Goal: Task Accomplishment & Management: Complete application form

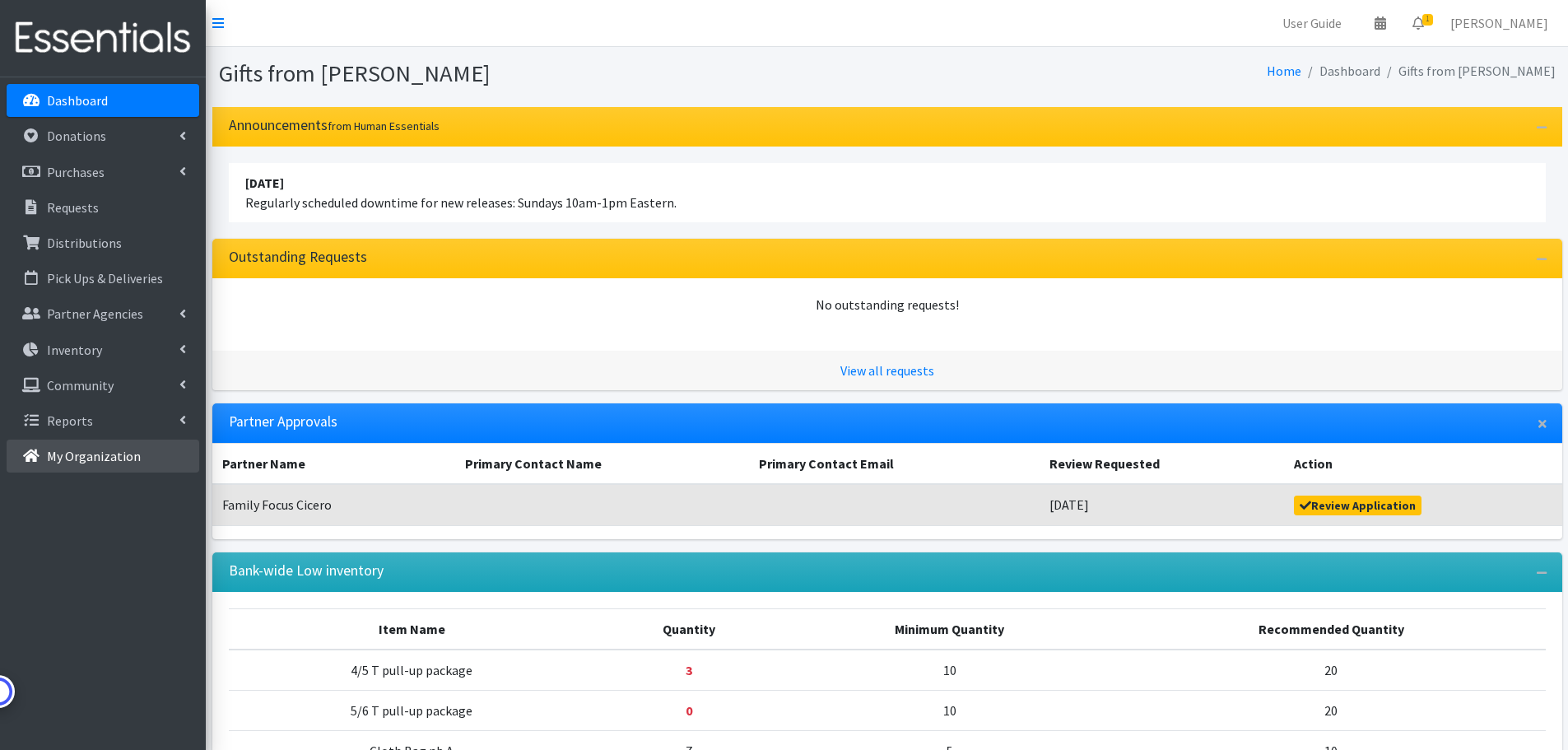
click at [78, 451] on p "My Organization" at bounding box center [94, 456] width 94 height 17
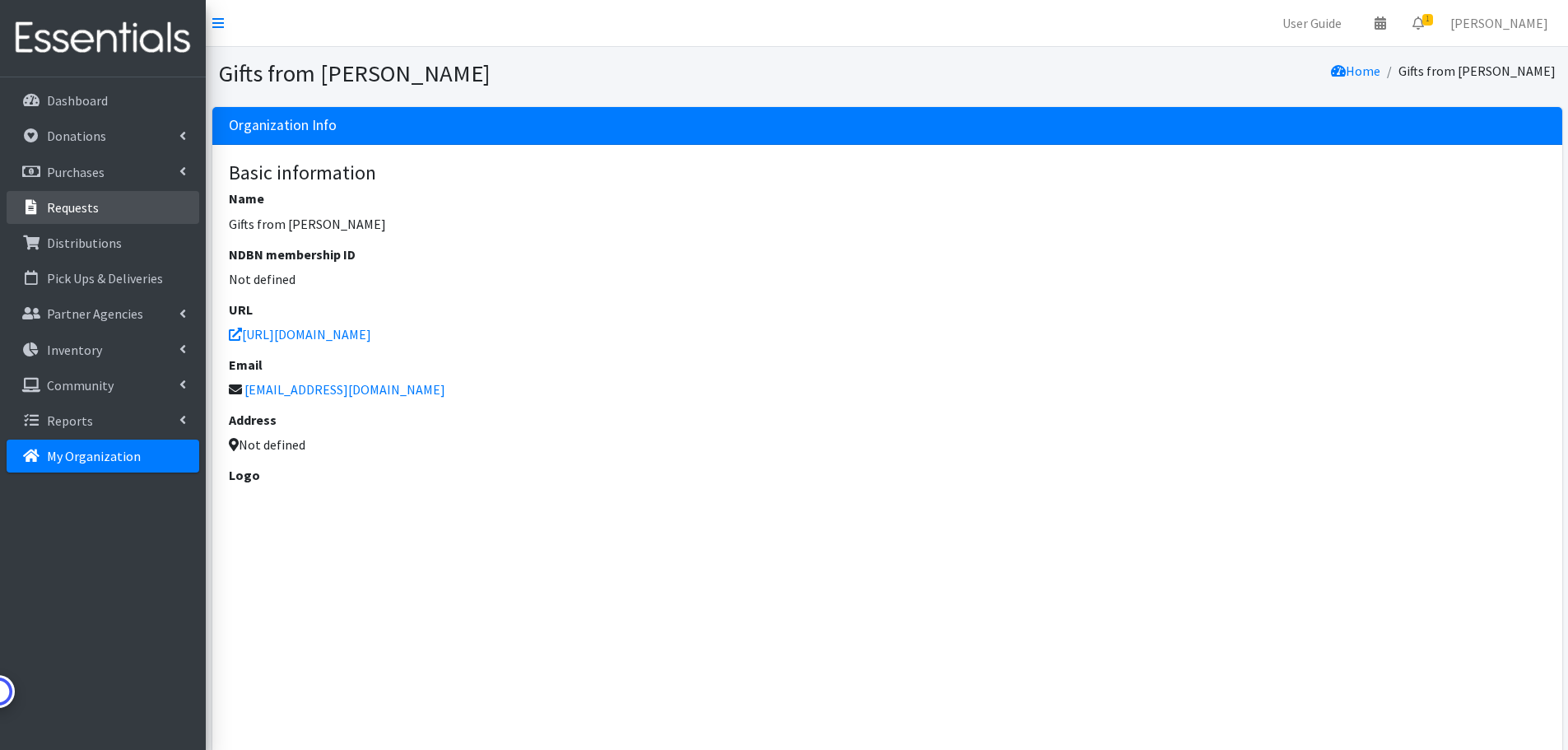
click at [92, 207] on p "Requests" at bounding box center [73, 207] width 52 height 17
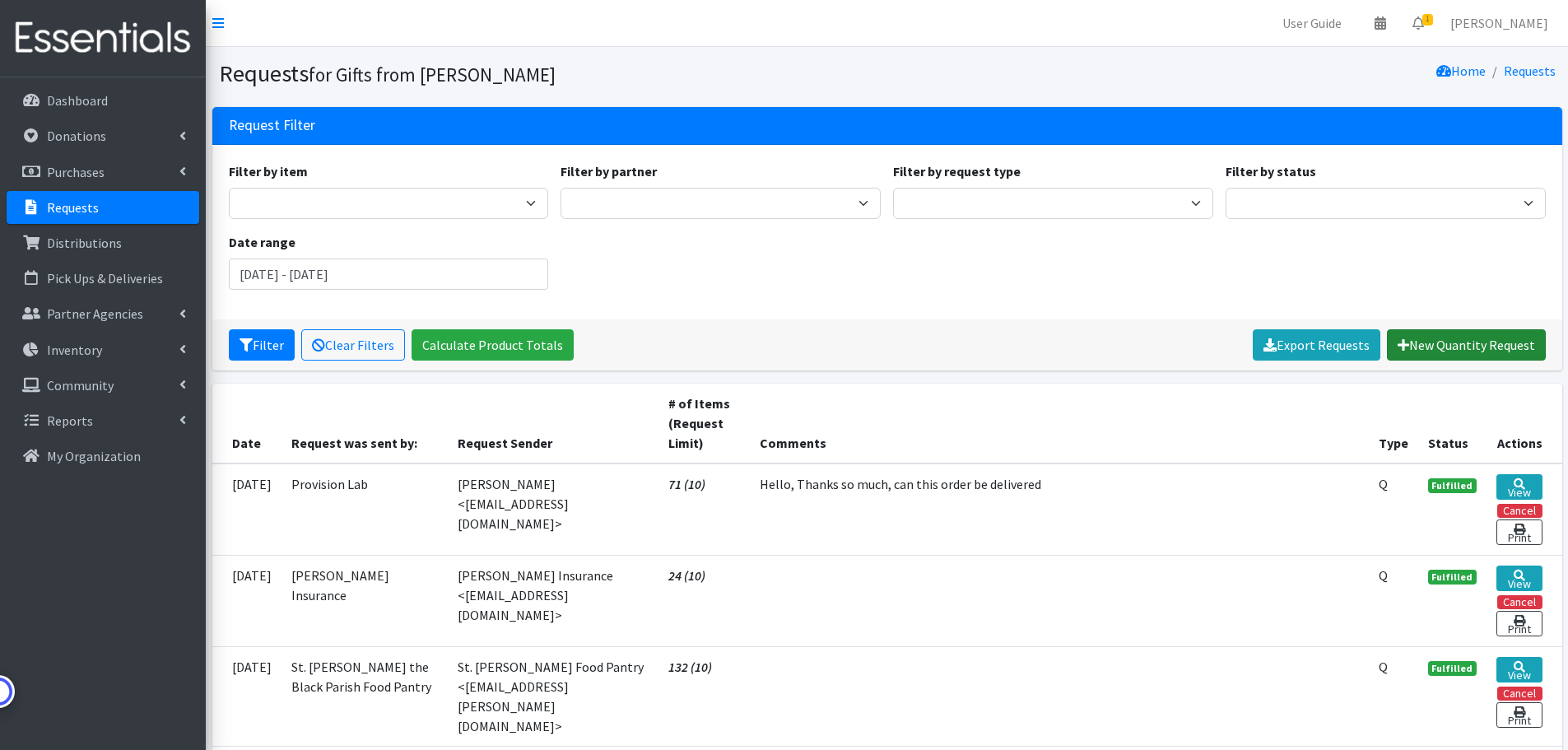
click at [1452, 344] on link "New Quantity Request" at bounding box center [1466, 345] width 159 height 31
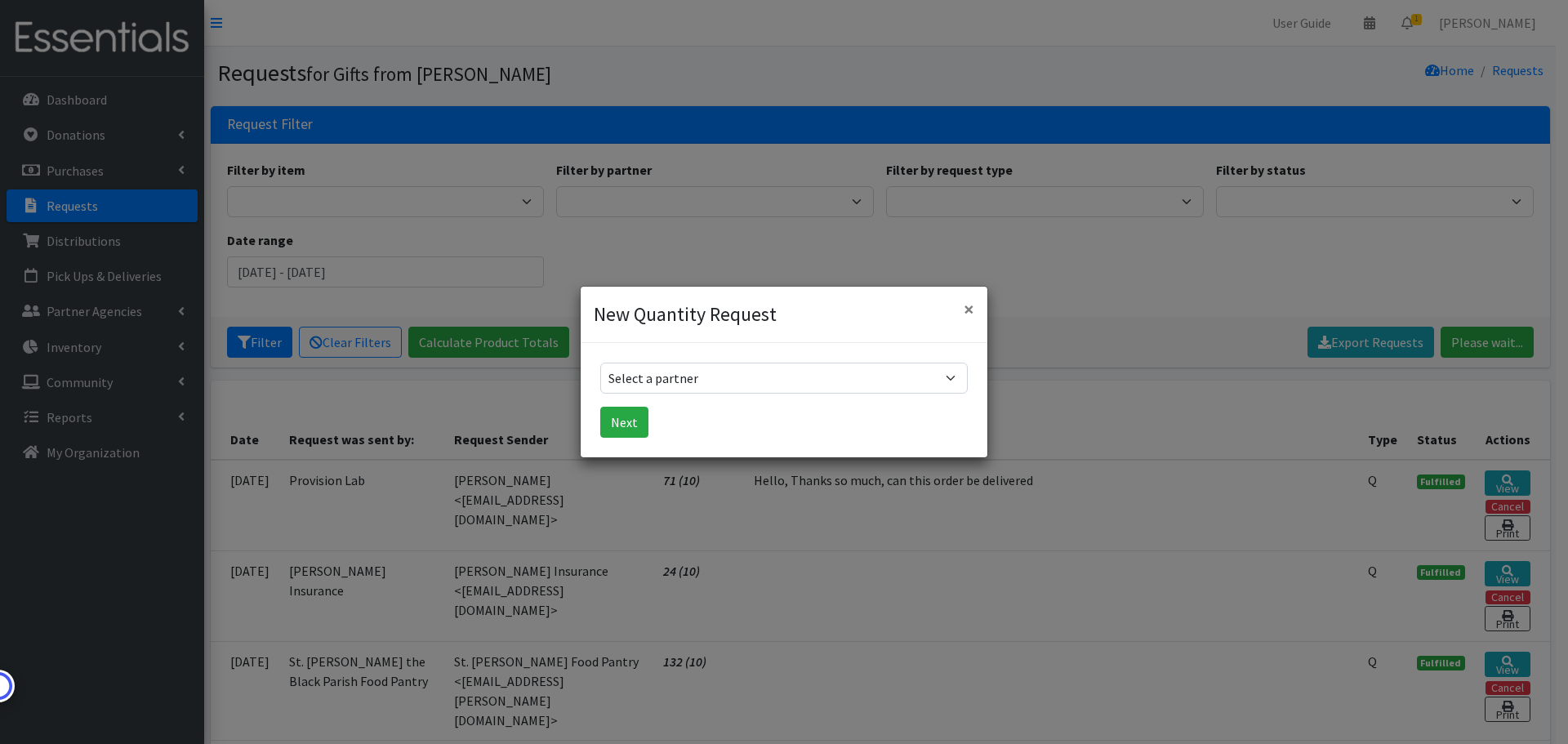
click at [664, 393] on form "Select a partner Aid for Women Aunt Martha's Bloom Trail High School Centers fo…" at bounding box center [784, 401] width 368 height 75
click at [668, 374] on select "Select a partner Aid for Women Aunt Martha's Bloom Trail High School Centers fo…" at bounding box center [784, 379] width 368 height 31
select select "5054"
click at [600, 363] on select "Select a partner Aid for Women Aunt Martha's Bloom Trail High School Centers fo…" at bounding box center [784, 379] width 368 height 31
click at [628, 422] on button "Next" at bounding box center [624, 422] width 48 height 31
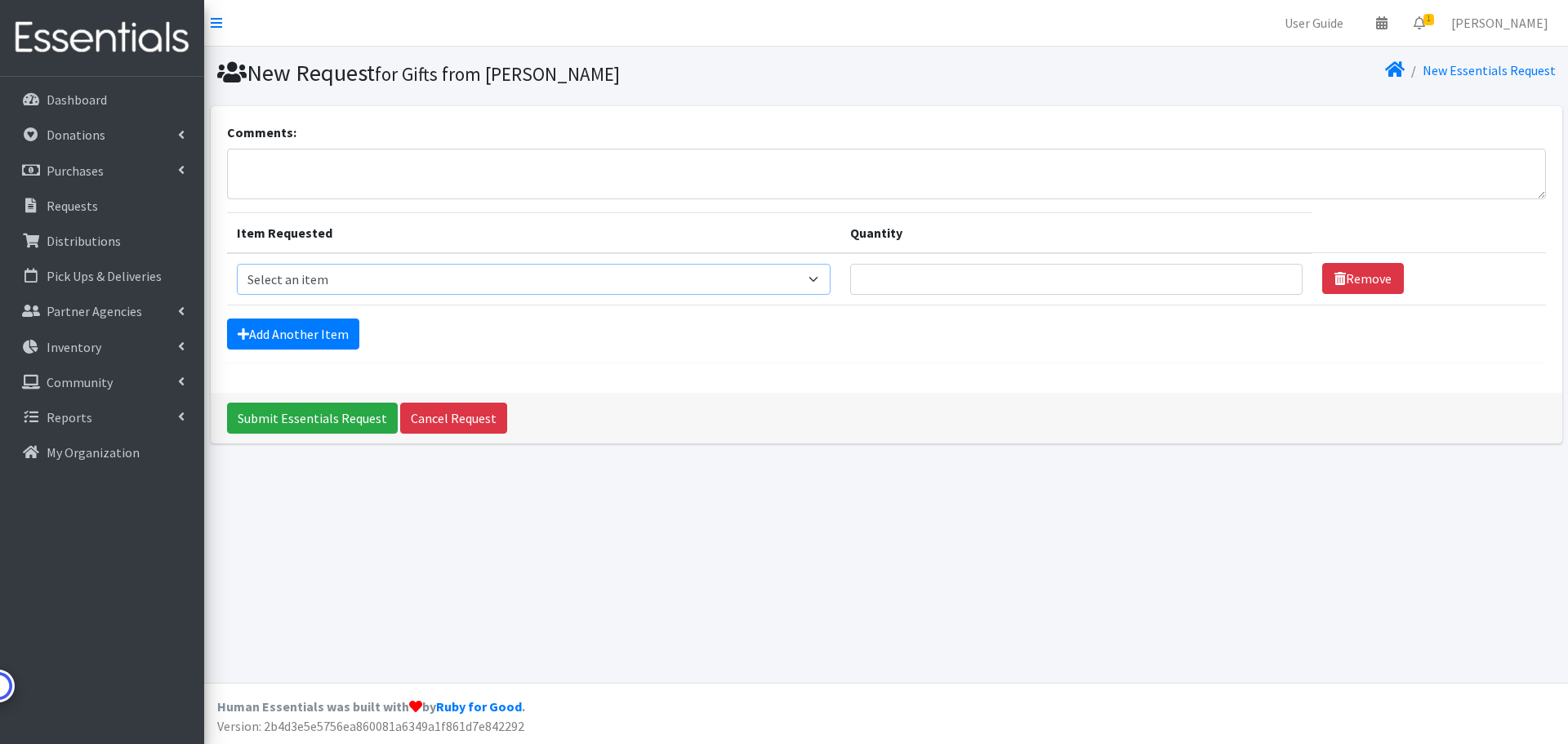
click at [632, 288] on select "Select an item 2/3 T pull-up package 3/4 T pull-up package 4/5 T pull-up packag…" at bounding box center [533, 279] width 594 height 31
select select "15532"
click at [237, 264] on select "Select an item 2/3 T pull-up package 3/4 T pull-up package 4/5 T pull-up packag…" at bounding box center [533, 279] width 594 height 31
click at [954, 282] on input "Quantity" at bounding box center [1076, 279] width 452 height 31
type input "10"
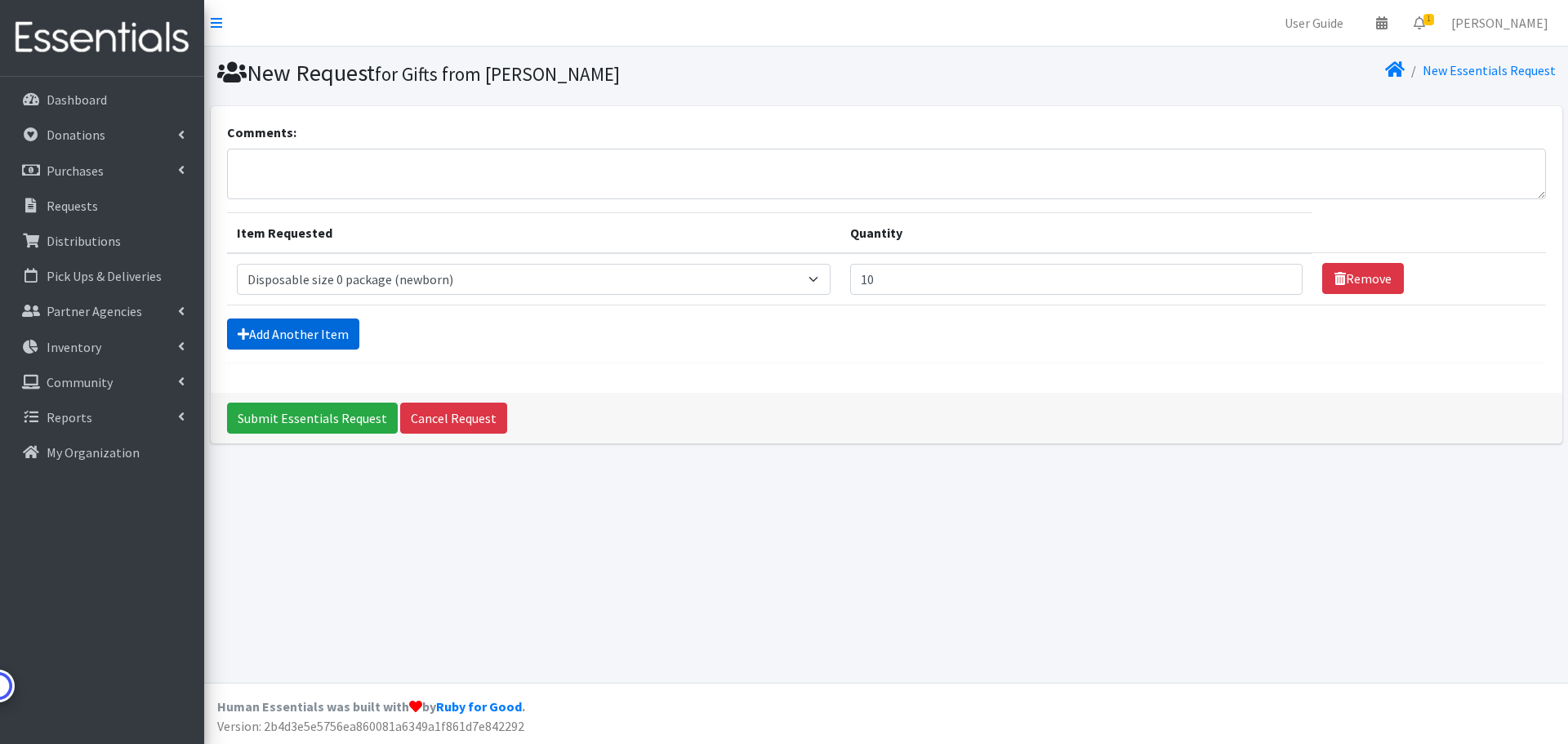
click at [291, 343] on link "Add Another Item" at bounding box center [292, 334] width 132 height 31
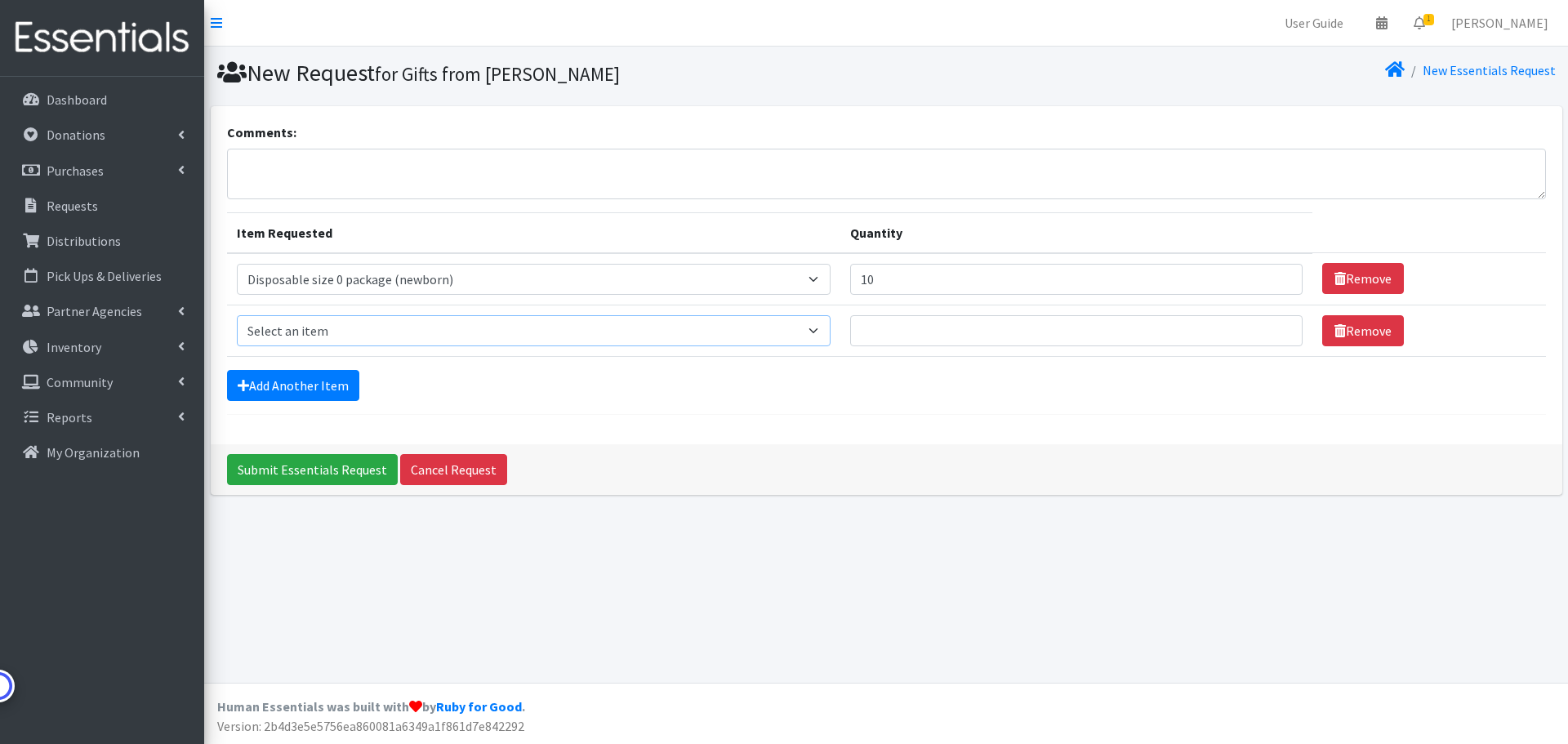
click at [397, 332] on select "Select an item 2/3 T pull-up package 3/4 T pull-up package 4/5 T pull-up packag…" at bounding box center [533, 331] width 594 height 31
select select "15169"
click at [237, 315] on select "Select an item 2/3 T pull-up package 3/4 T pull-up package 4/5 T pull-up packag…" at bounding box center [533, 331] width 594 height 31
click at [869, 330] on input "Quantity" at bounding box center [1076, 331] width 452 height 31
type input "10"
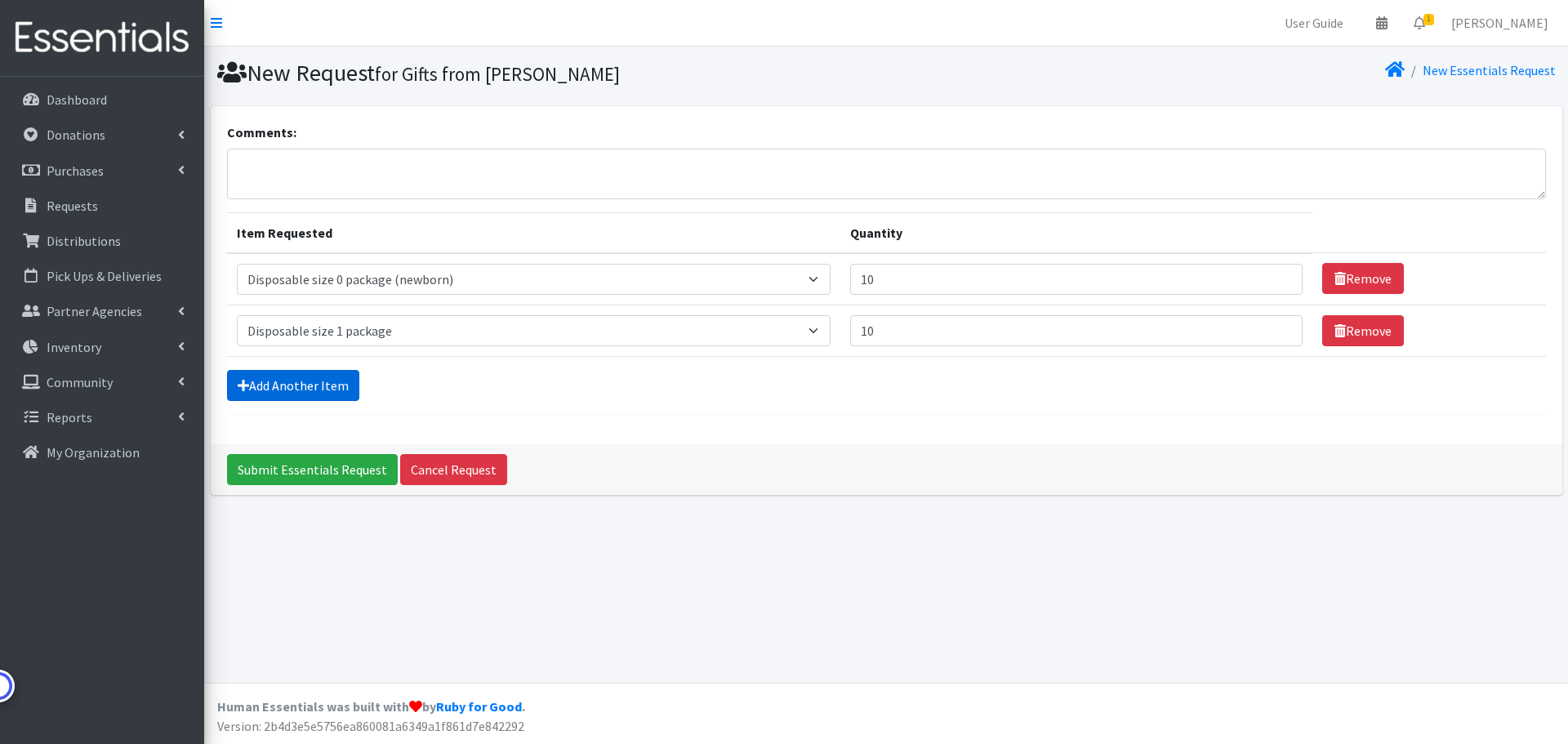
click at [324, 383] on link "Add Another Item" at bounding box center [292, 386] width 132 height 31
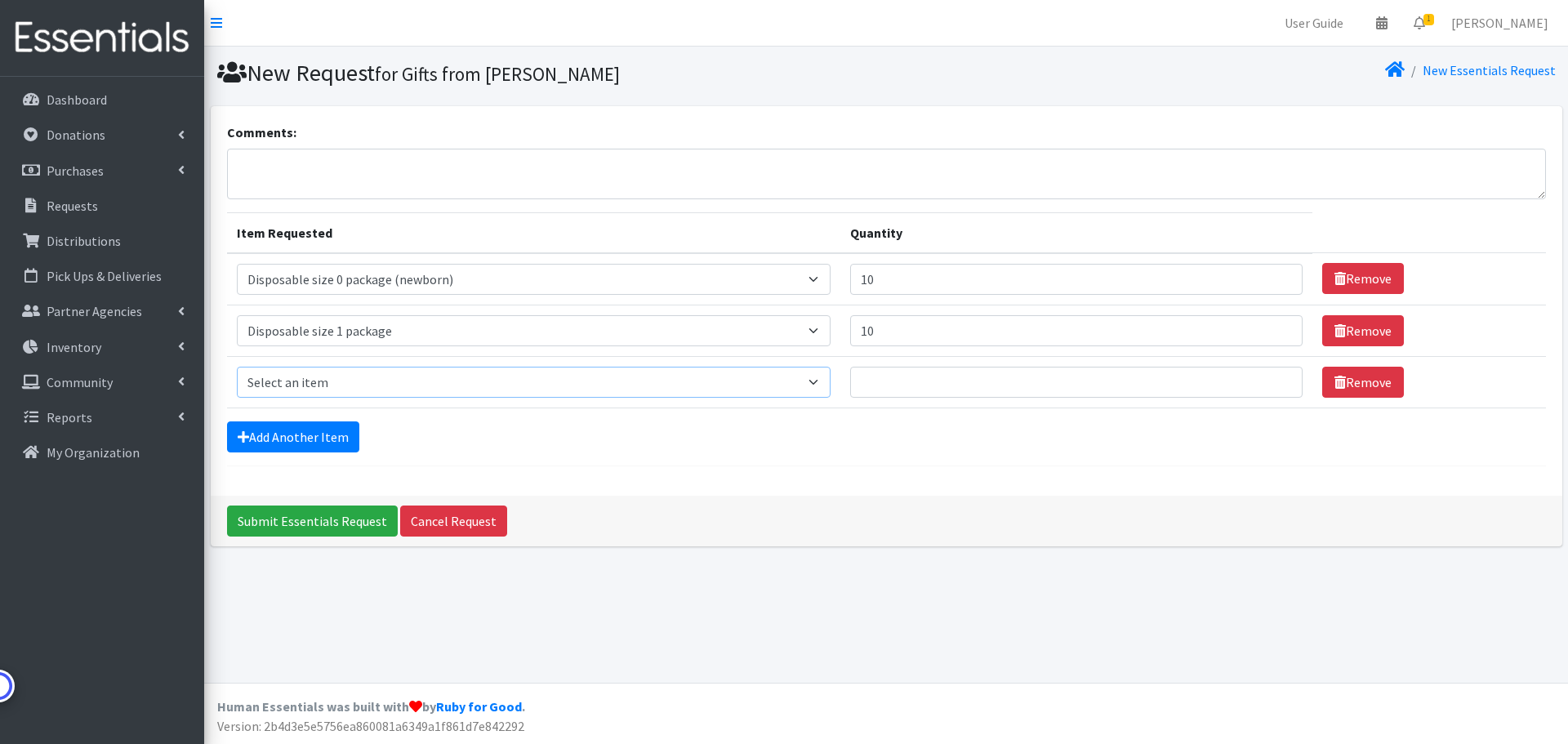
click at [324, 390] on select "Select an item 2/3 T pull-up package 3/4 T pull-up package 4/5 T pull-up packag…" at bounding box center [533, 383] width 594 height 31
select select "15139"
click at [237, 367] on select "Select an item 2/3 T pull-up package 3/4 T pull-up package 4/5 T pull-up packag…" at bounding box center [533, 383] width 594 height 31
click at [879, 379] on input "Quantity" at bounding box center [1076, 383] width 452 height 31
type input "5"
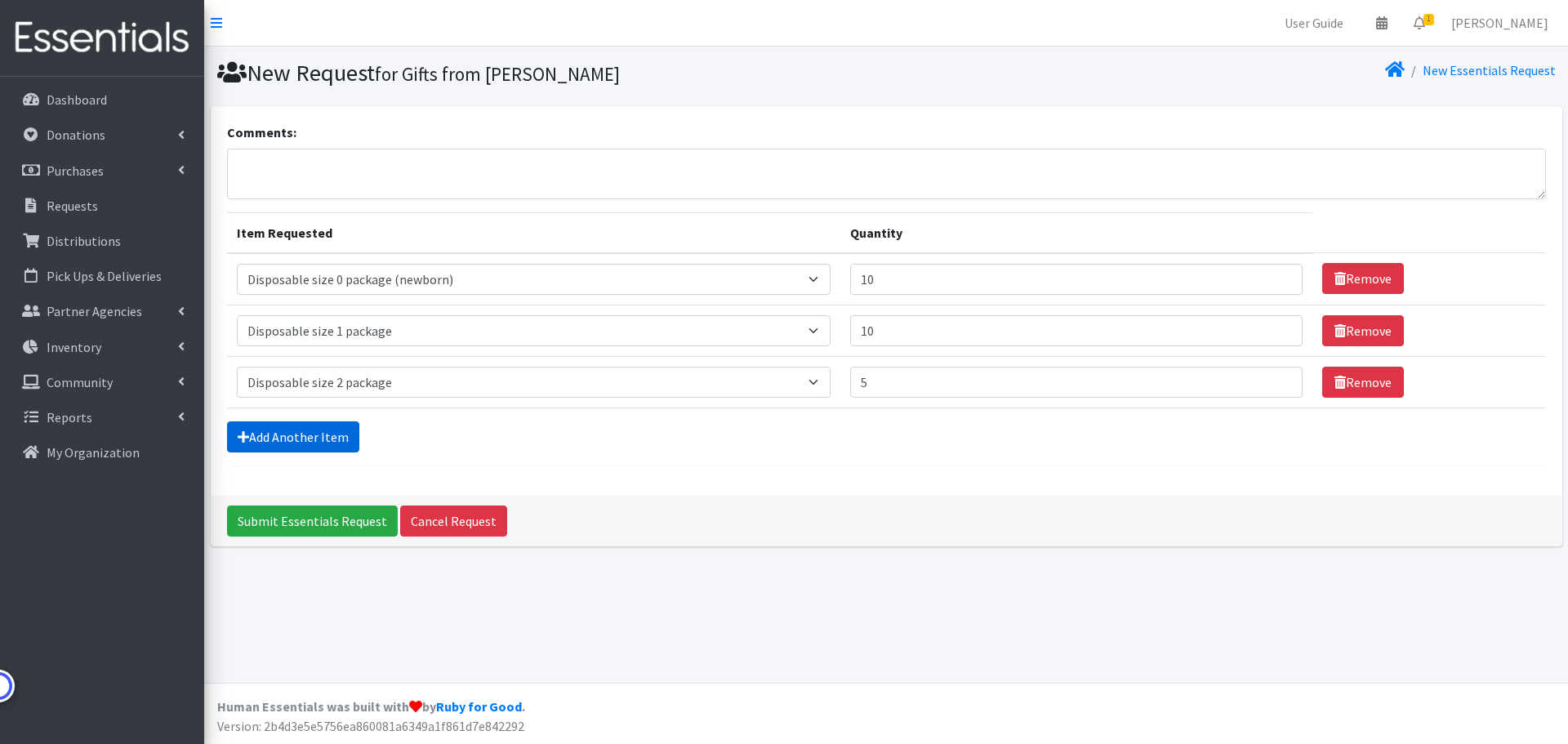
click at [334, 437] on link "Add Another Item" at bounding box center [292, 437] width 132 height 31
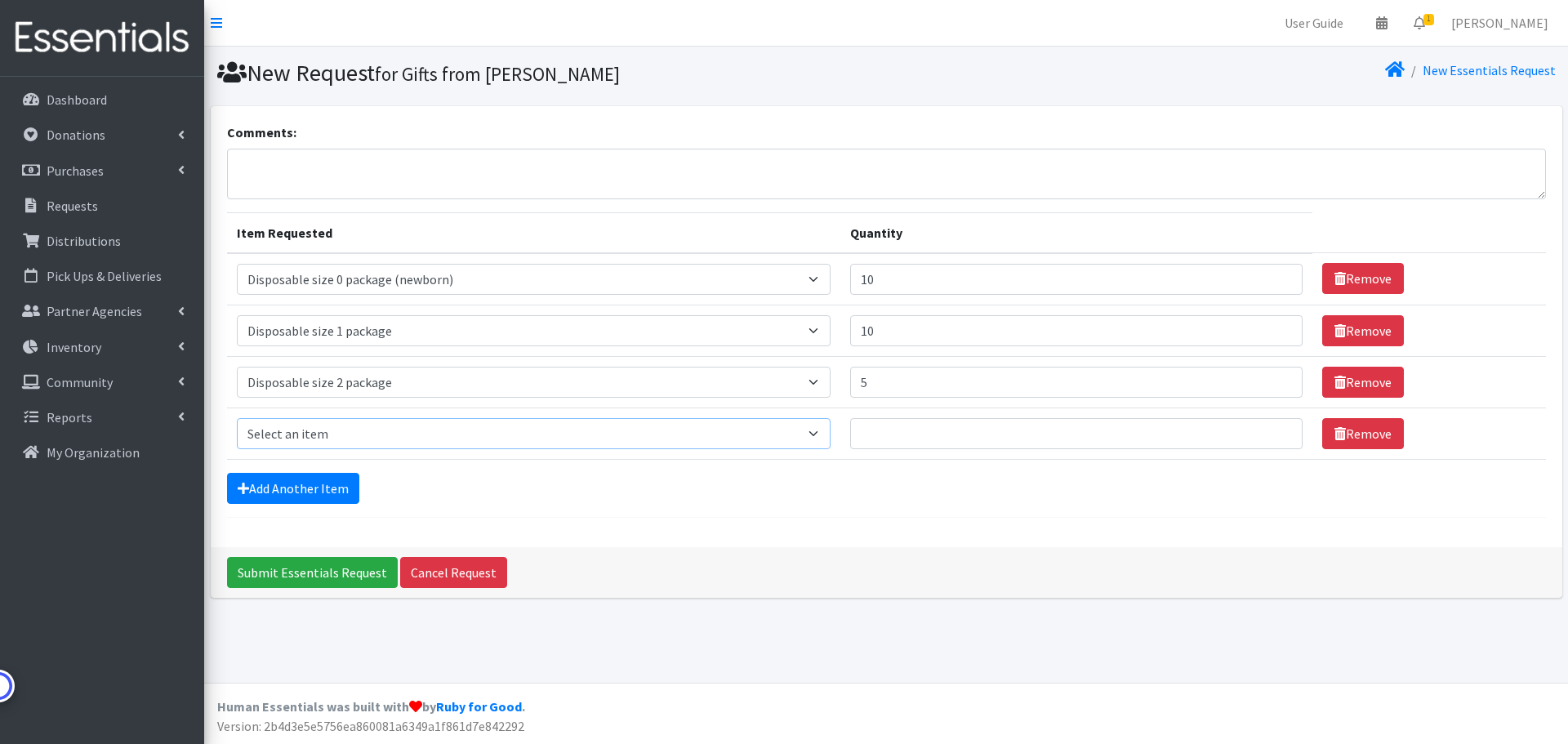
click at [378, 433] on select "Select an item 2/3 T pull-up package 3/4 T pull-up package 4/5 T pull-up packag…" at bounding box center [533, 433] width 594 height 31
select select "15149"
click at [237, 418] on select "Select an item 2/3 T pull-up package 3/4 T pull-up package 4/5 T pull-up packag…" at bounding box center [533, 433] width 594 height 31
click at [885, 435] on input "Quantity" at bounding box center [1076, 433] width 452 height 31
type input "5"
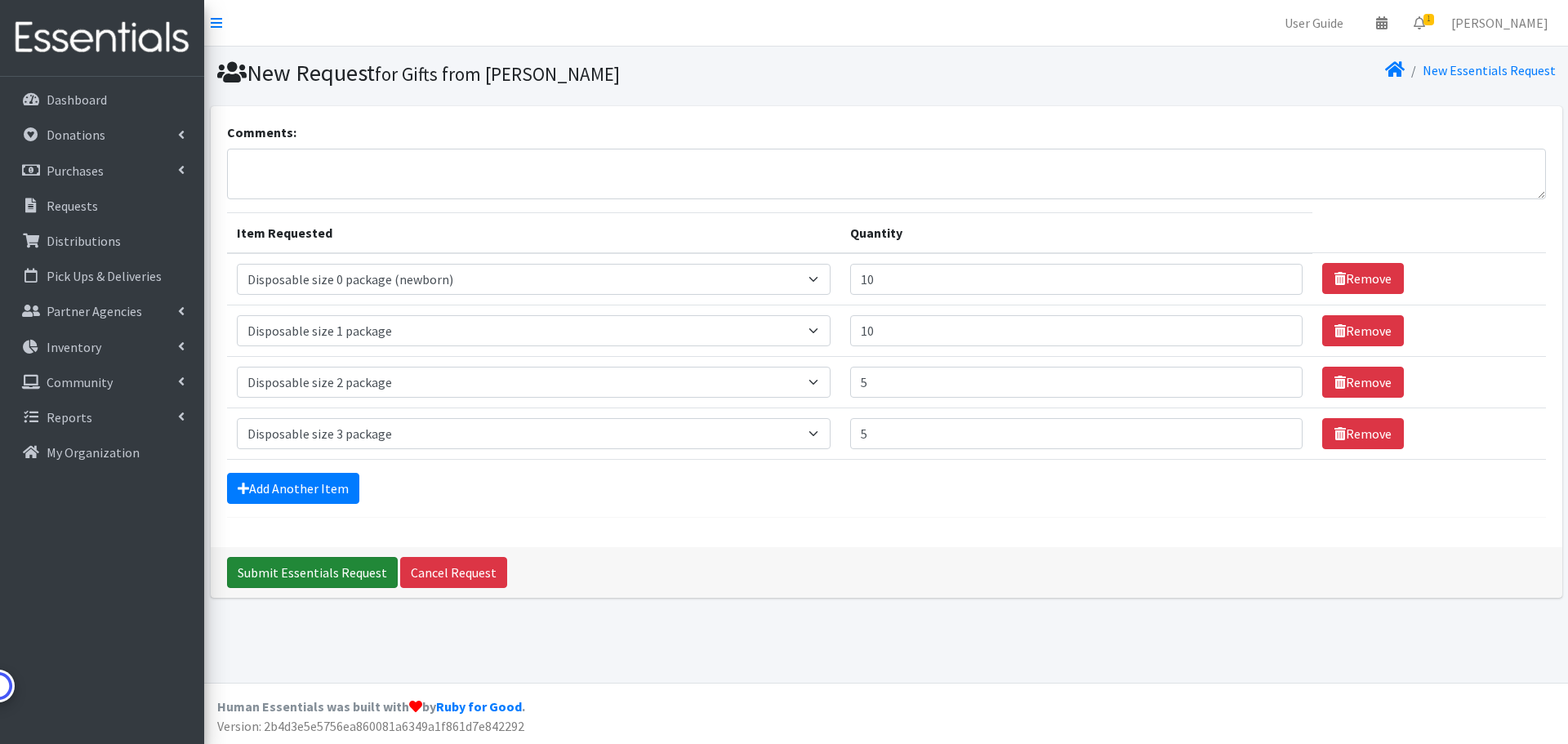
click at [266, 572] on input "Submit Essentials Request" at bounding box center [312, 573] width 170 height 31
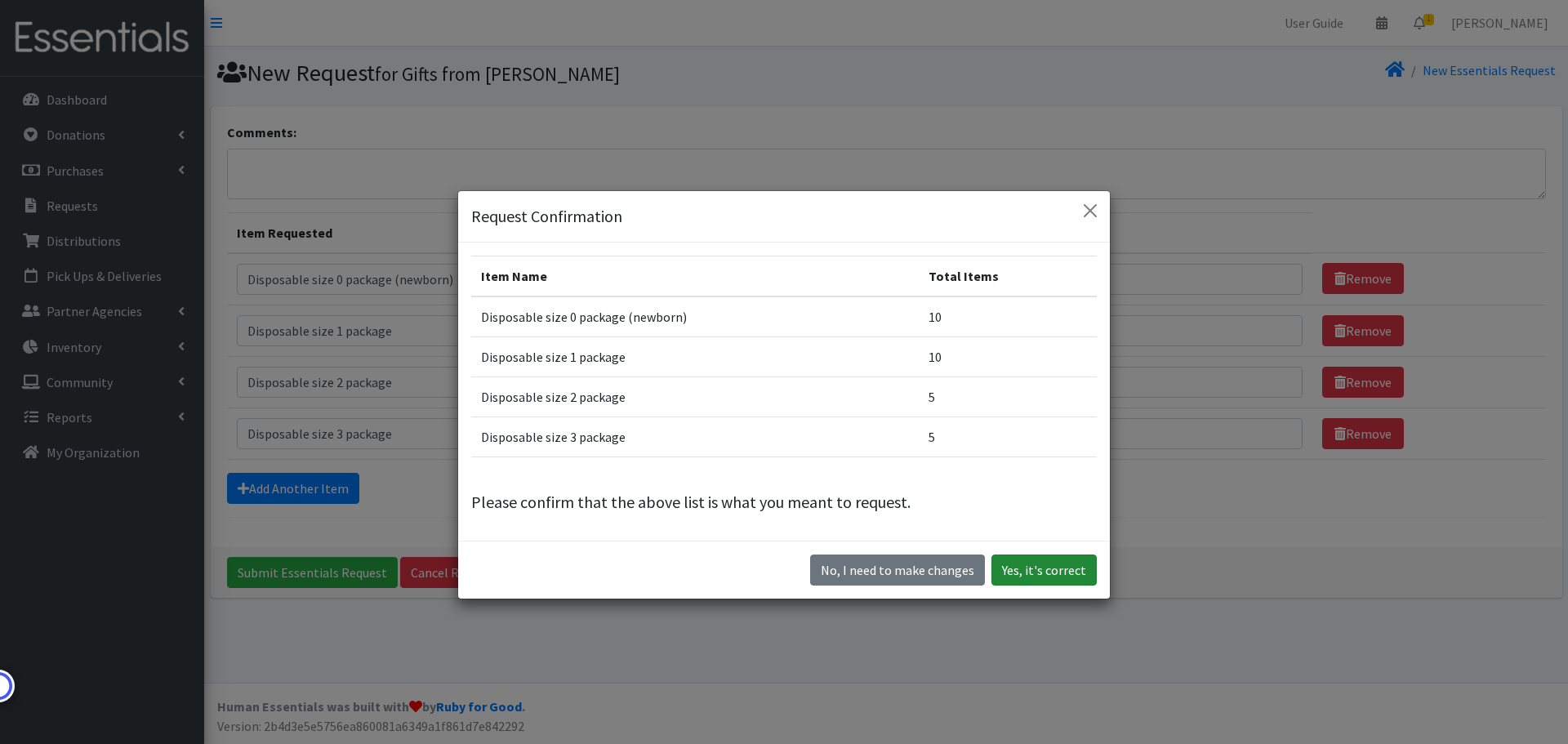
click at [1038, 569] on button "Yes, it's correct" at bounding box center [1044, 570] width 106 height 31
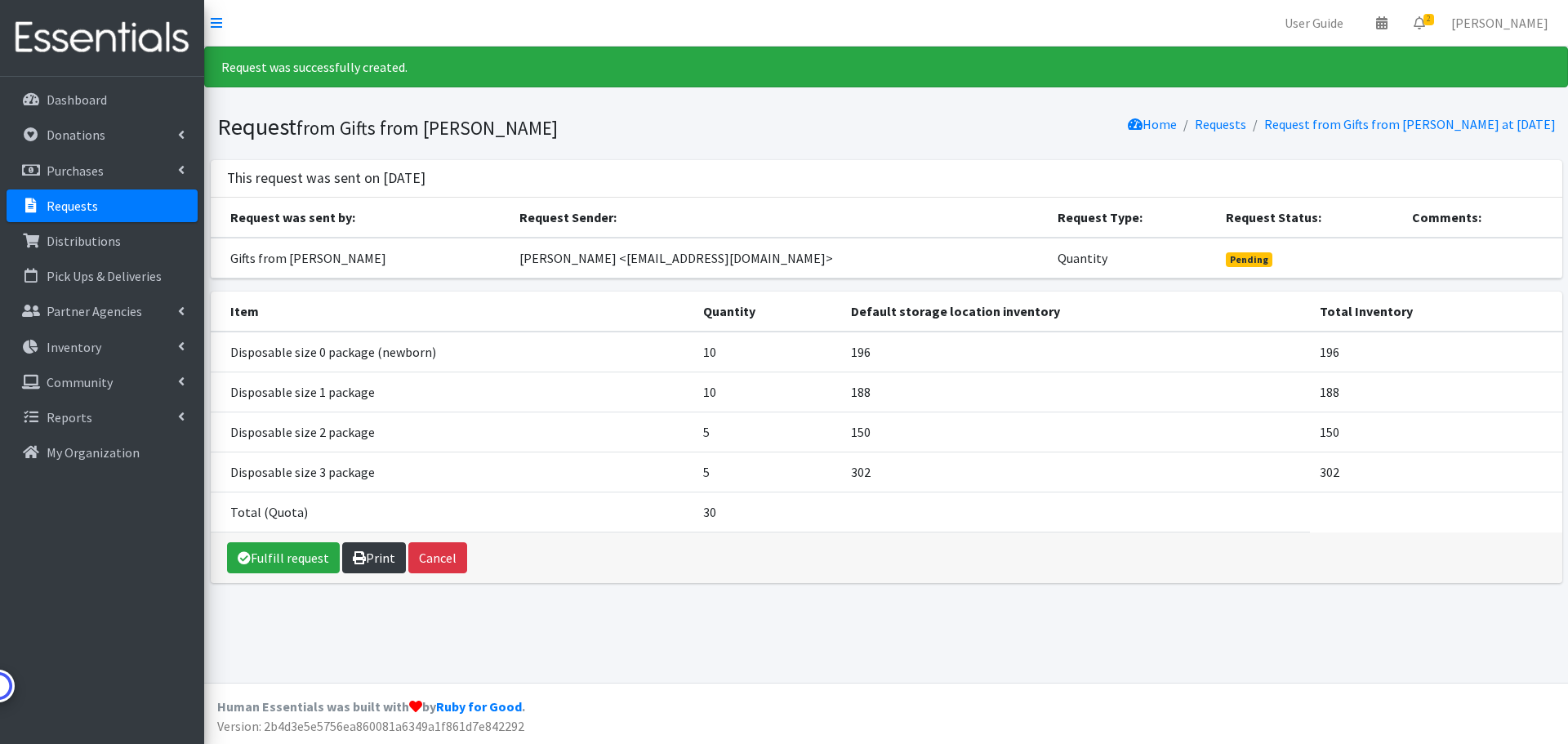
click at [376, 562] on link "Print" at bounding box center [374, 558] width 64 height 31
click at [63, 211] on p "Requests" at bounding box center [72, 206] width 52 height 16
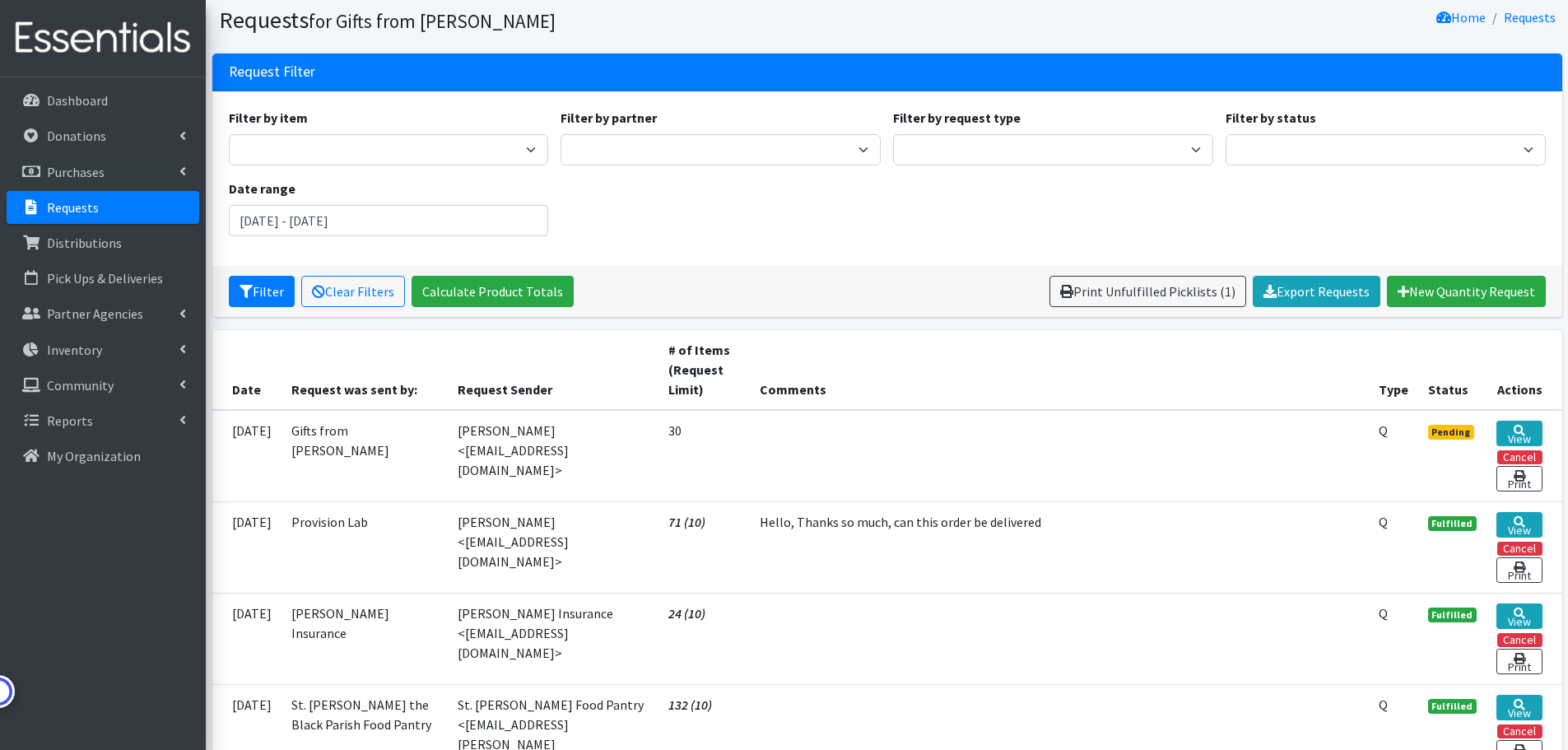
scroll to position [83, 0]
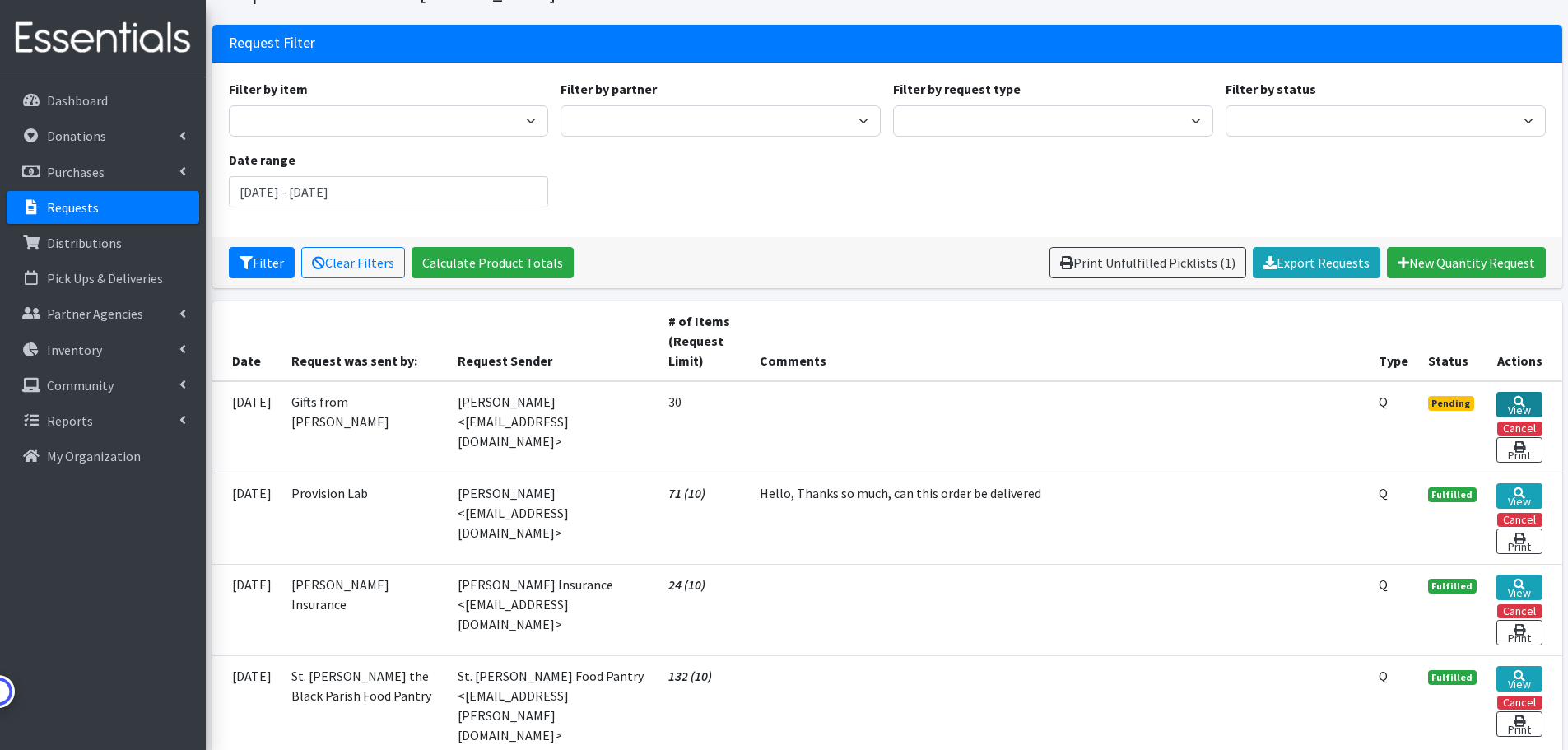
click at [1514, 402] on link "View" at bounding box center [1518, 404] width 45 height 26
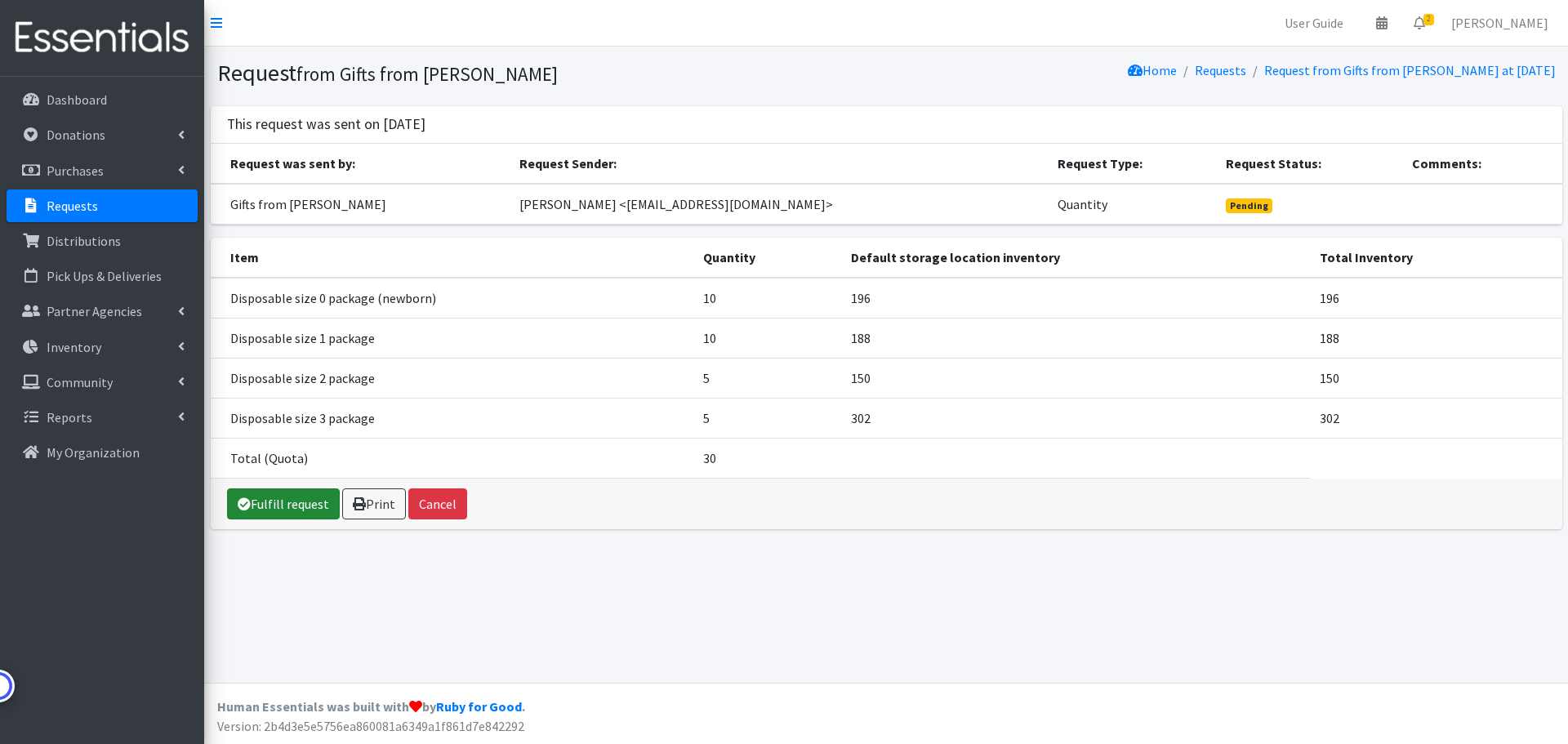
click at [256, 504] on link "Fulfill request" at bounding box center [283, 504] width 113 height 31
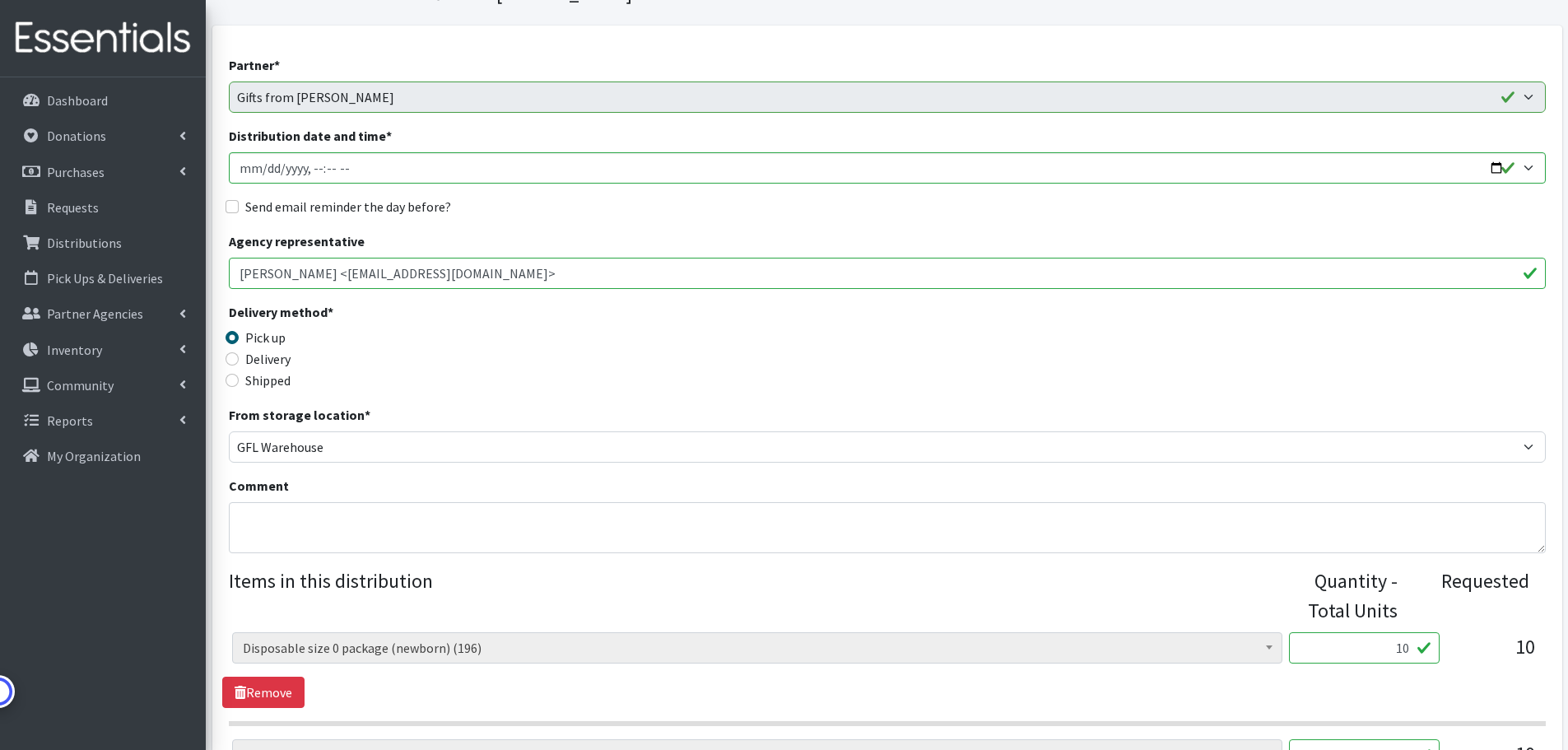
scroll to position [164, 0]
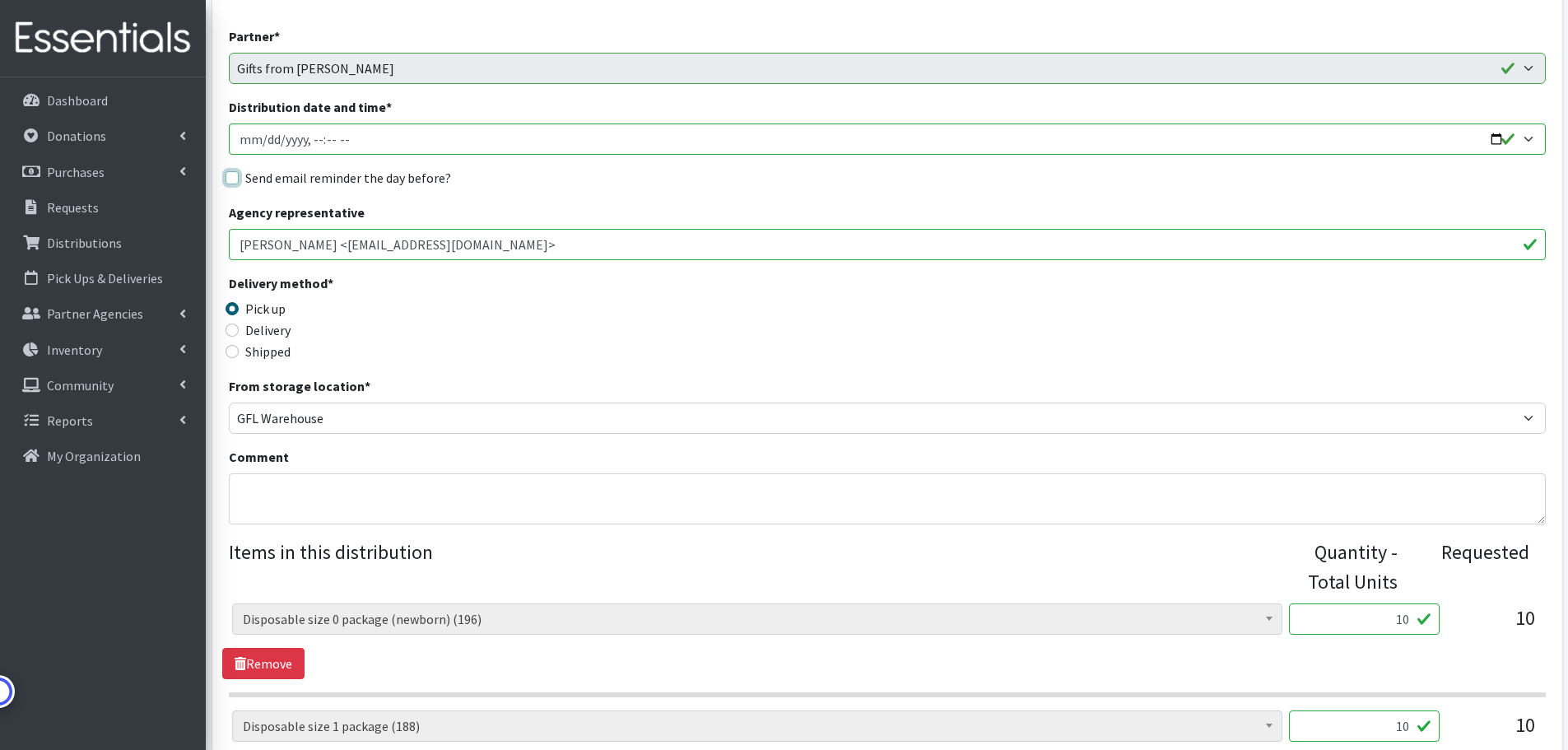
click at [230, 175] on input "Send email reminder the day before?" at bounding box center [232, 178] width 13 height 13
checkbox input "true"
click at [234, 333] on input "Delivery" at bounding box center [232, 330] width 13 height 13
radio input "true"
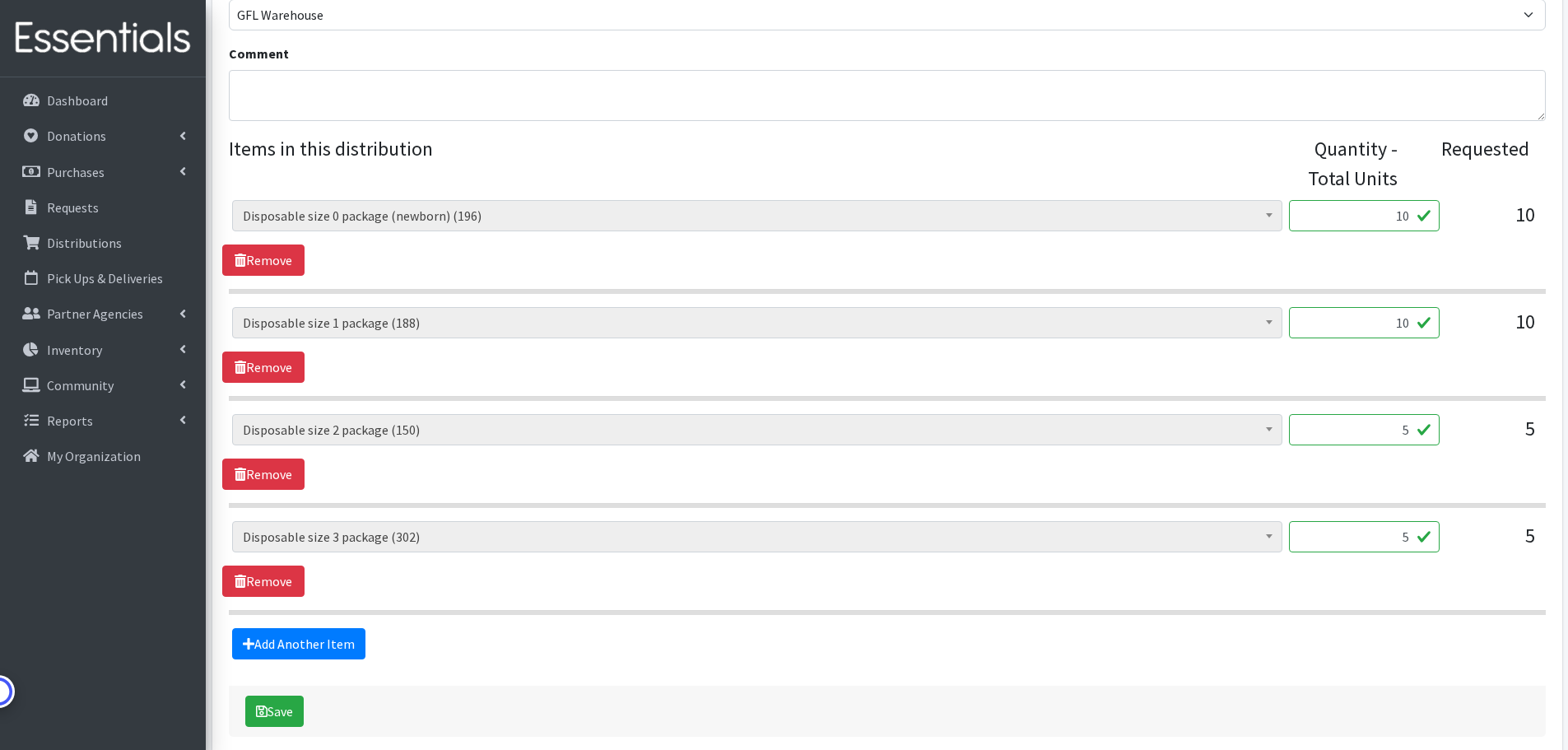
scroll to position [647, 0]
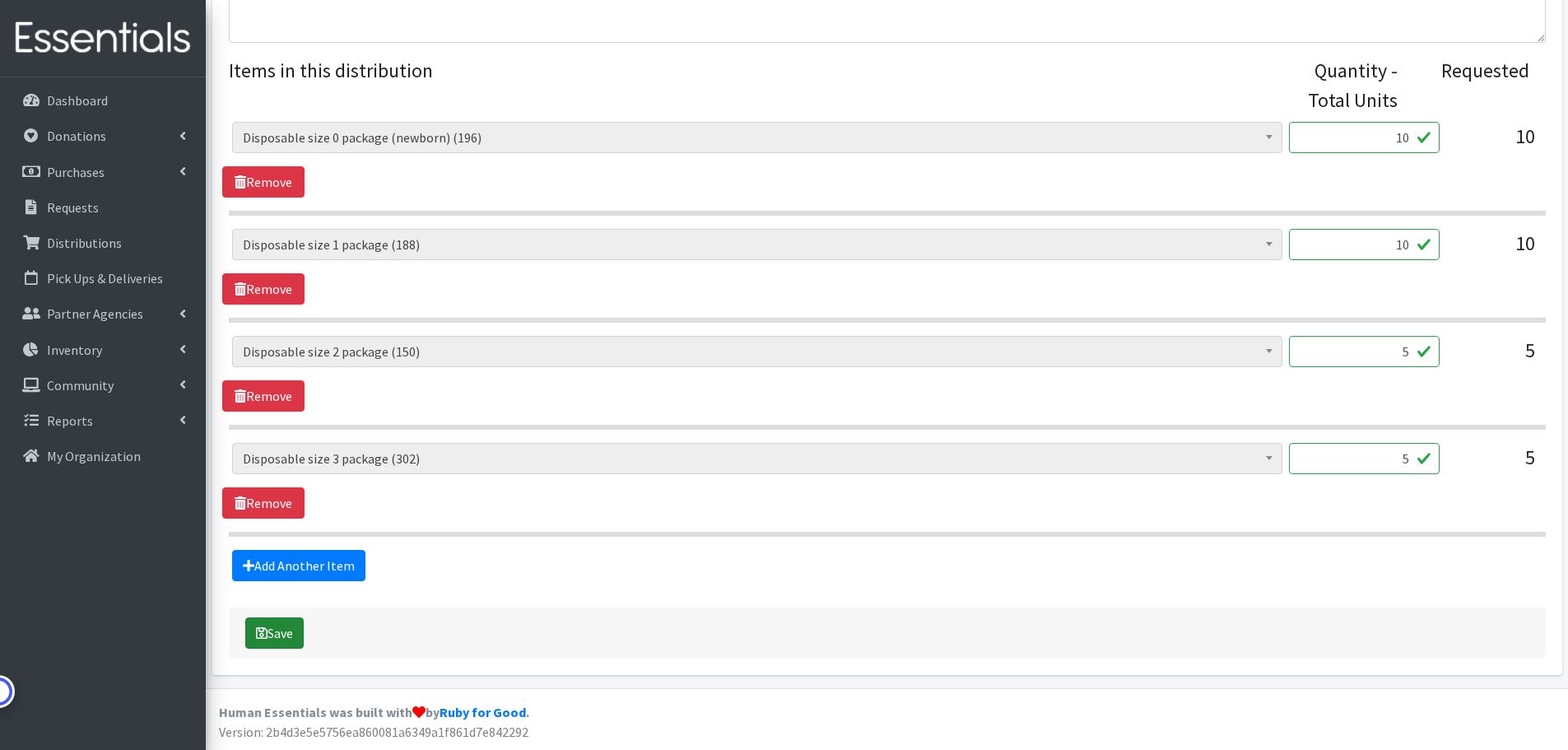
click at [272, 628] on button "Save" at bounding box center [274, 634] width 59 height 31
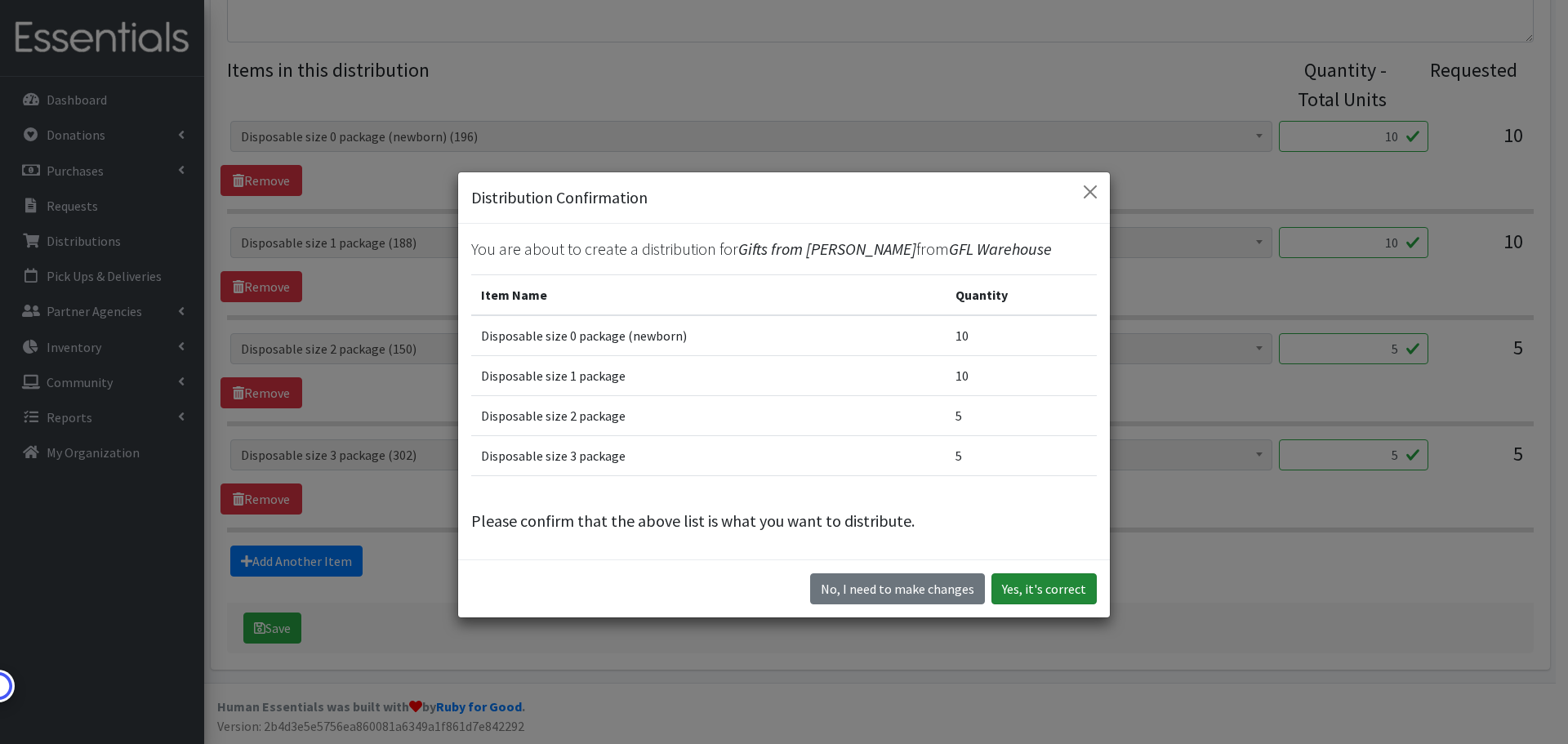
click at [1033, 583] on button "Yes, it's correct" at bounding box center [1044, 589] width 106 height 31
